Goal: Information Seeking & Learning: Learn about a topic

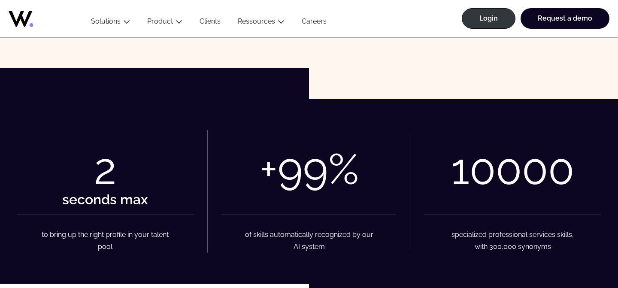
scroll to position [191, 0]
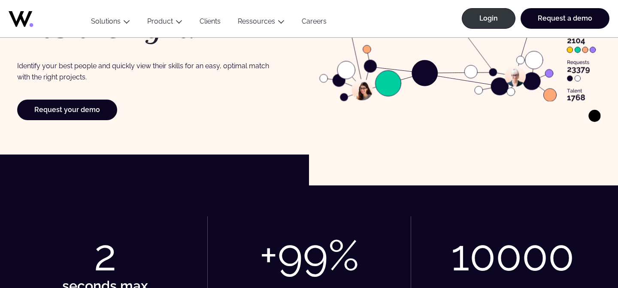
click at [206, 22] on link "Clients" at bounding box center [210, 23] width 38 height 12
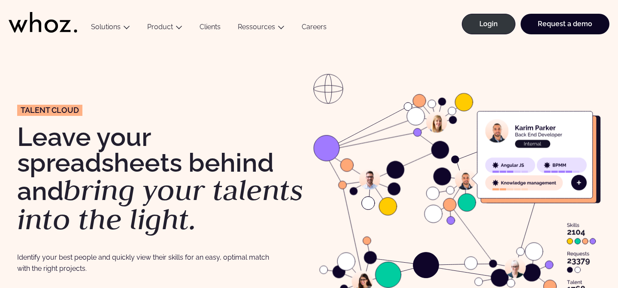
click at [202, 29] on link "Clients" at bounding box center [210, 29] width 38 height 12
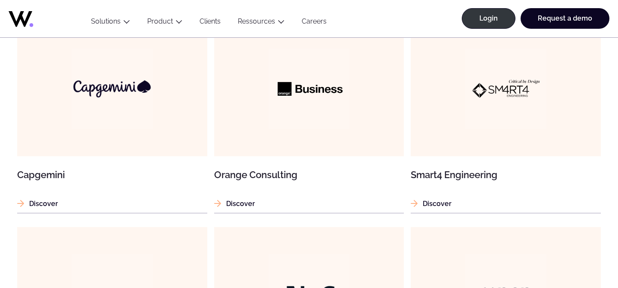
scroll to position [683, 0]
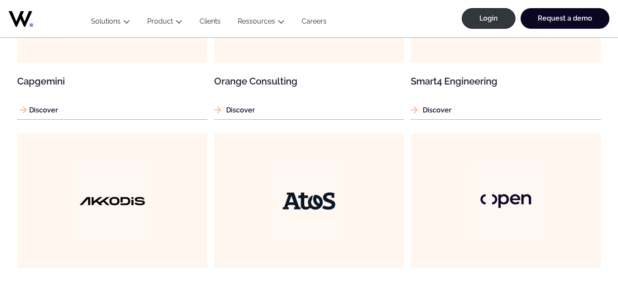
click at [27, 113] on p "Discover" at bounding box center [112, 110] width 190 height 11
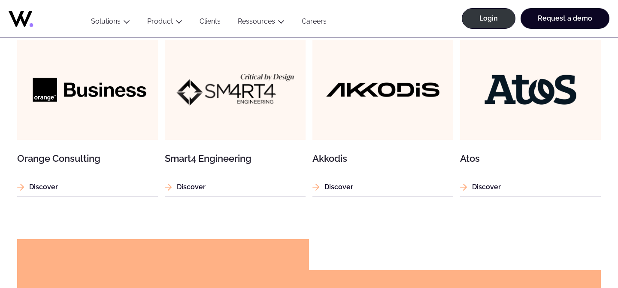
scroll to position [1076, 0]
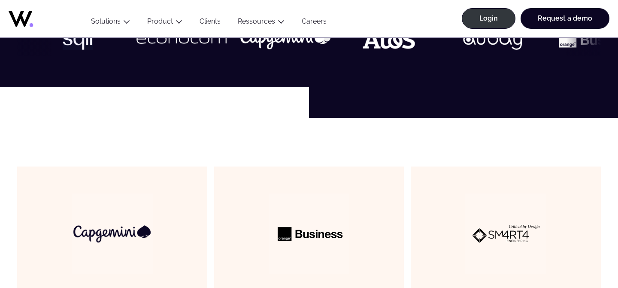
scroll to position [444, 0]
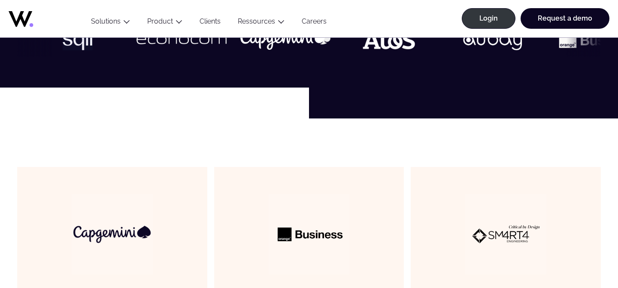
click at [310, 23] on link "Careers" at bounding box center [314, 23] width 42 height 12
